Goal: Transaction & Acquisition: Purchase product/service

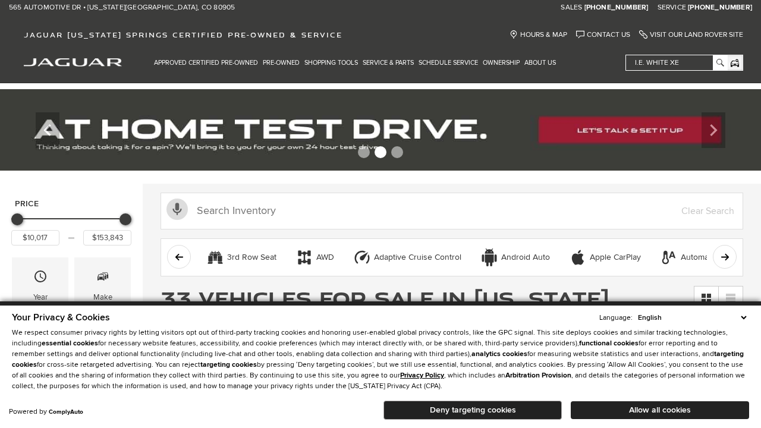
scroll to position [564, 0]
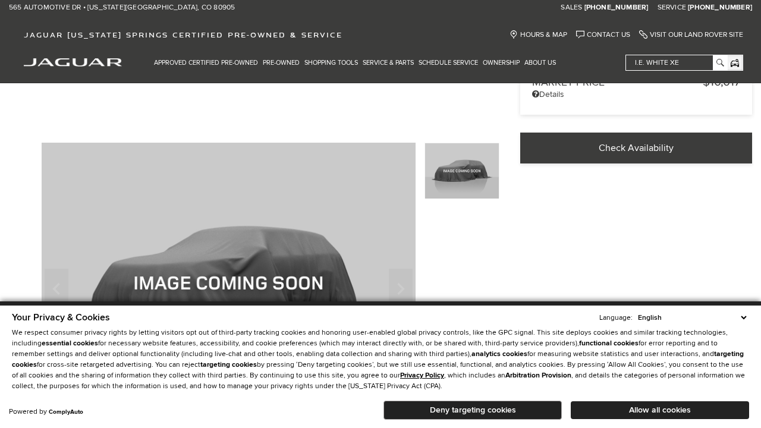
scroll to position [324, 0]
